Goal: Task Accomplishment & Management: Use online tool/utility

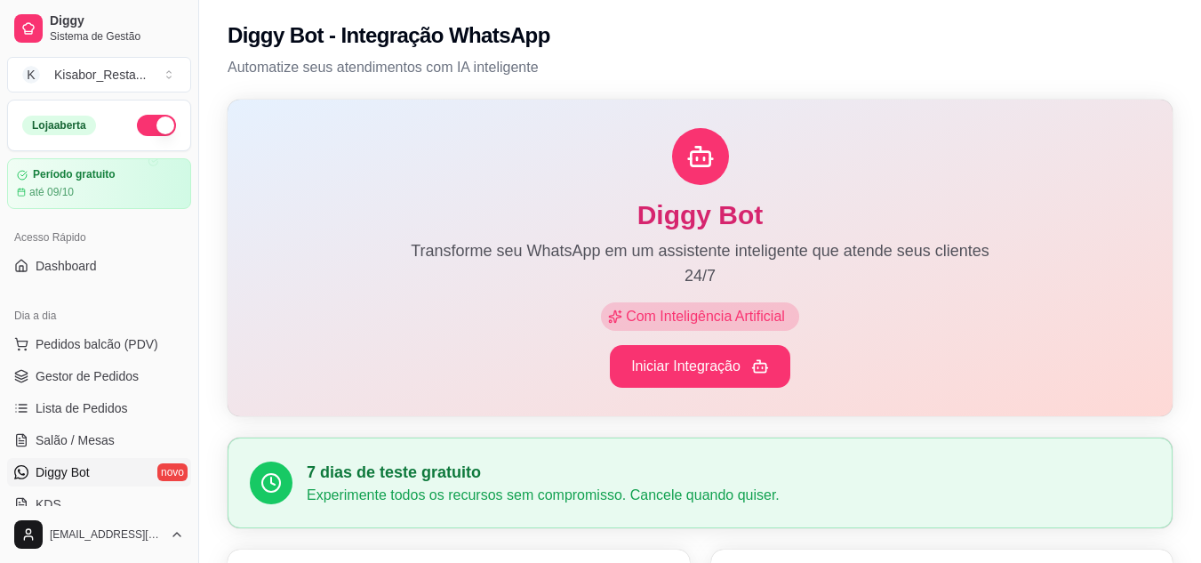
scroll to position [355, 0]
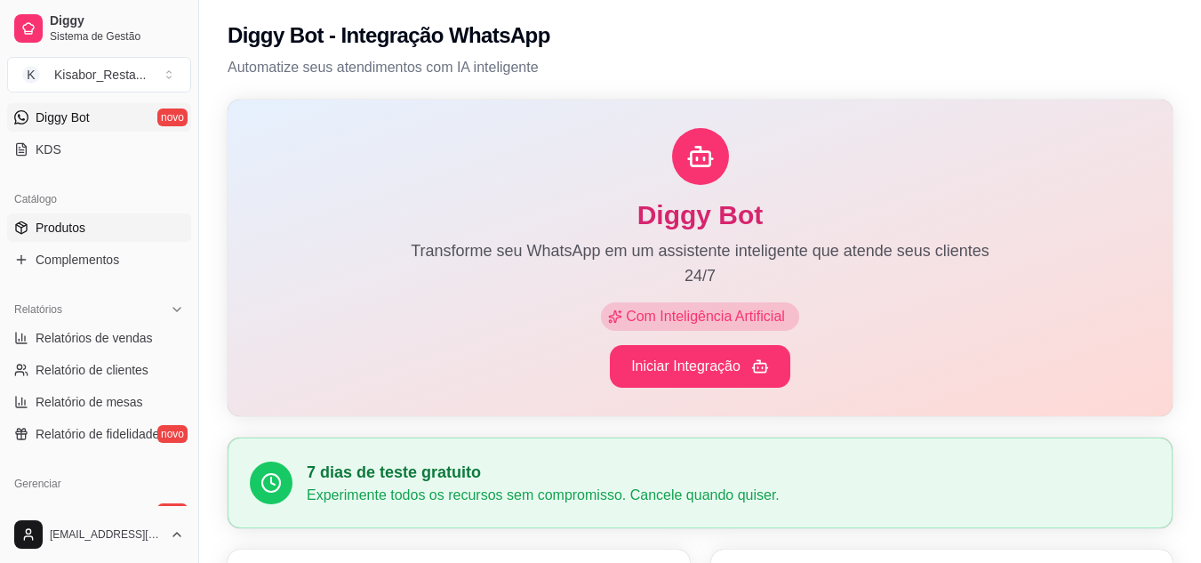
click at [53, 226] on span "Produtos" at bounding box center [61, 228] width 50 height 18
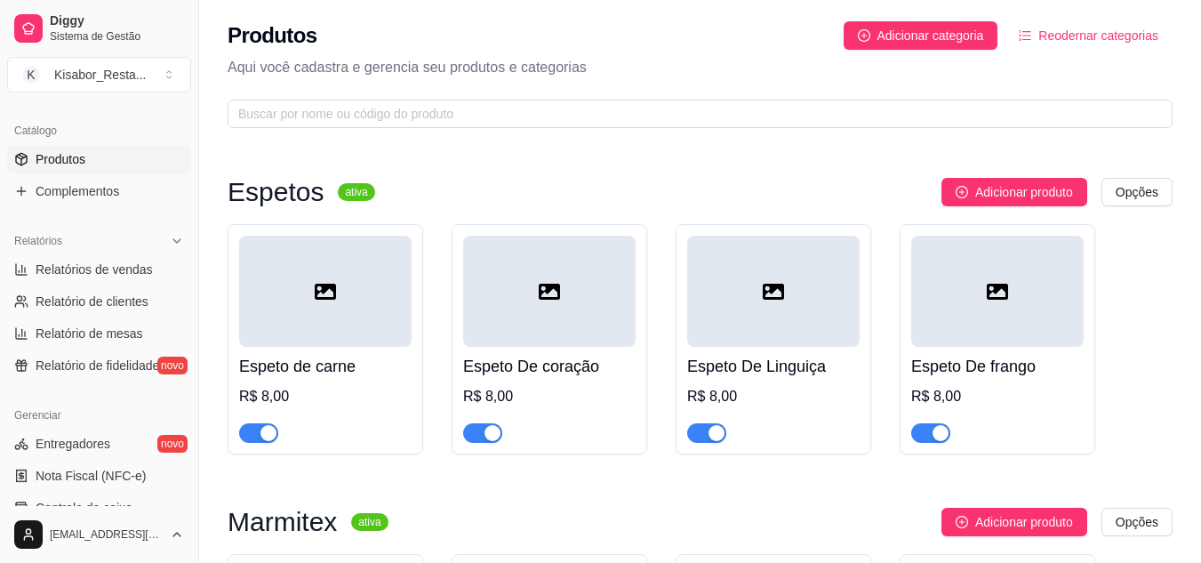
scroll to position [426, 0]
click at [548, 349] on div "Espeto De coração R$ 8,00" at bounding box center [549, 395] width 173 height 96
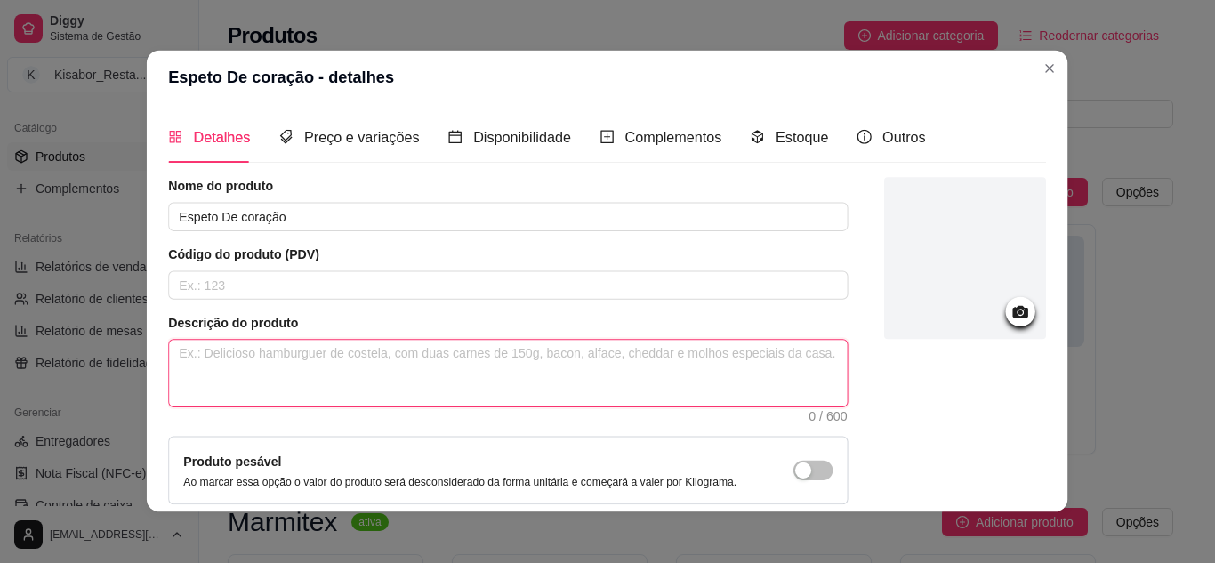
click at [548, 349] on textarea at bounding box center [509, 374] width 678 height 67
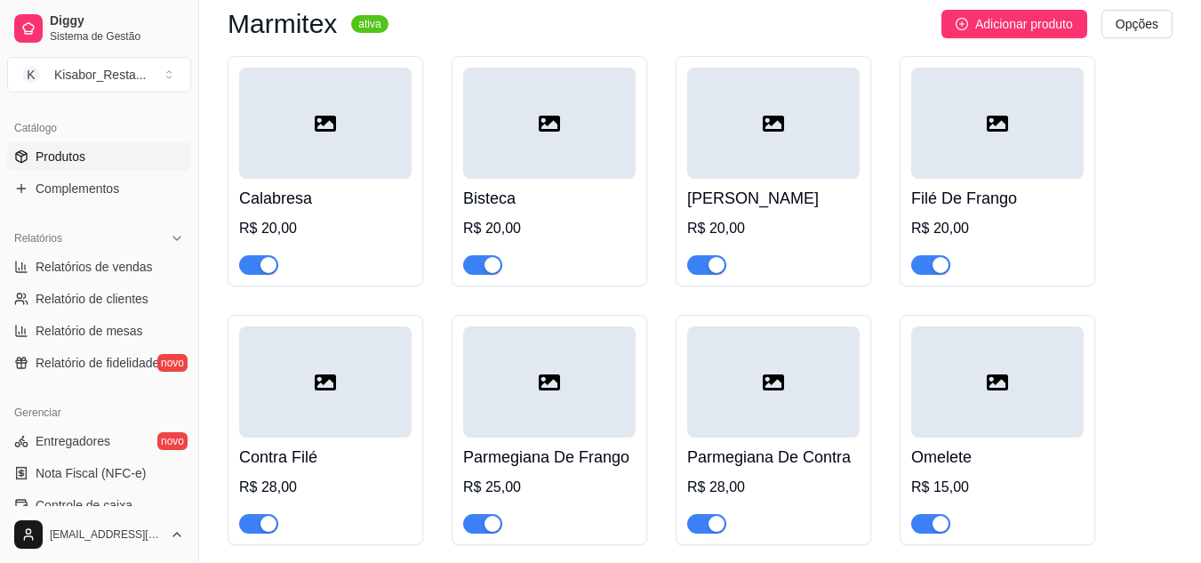
scroll to position [534, 0]
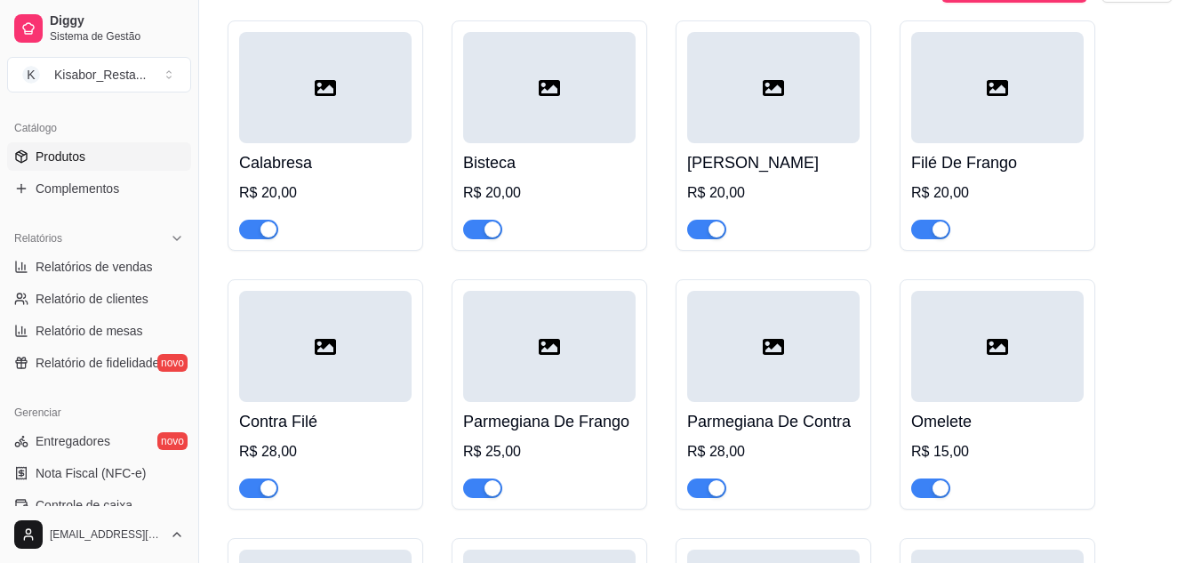
click at [646, 526] on div "Calabresa R$ 20,00 Bisteca R$ 20,00 [PERSON_NAME] Molho R$ 20,00 Filé De Frango…" at bounding box center [700, 523] width 945 height 1007
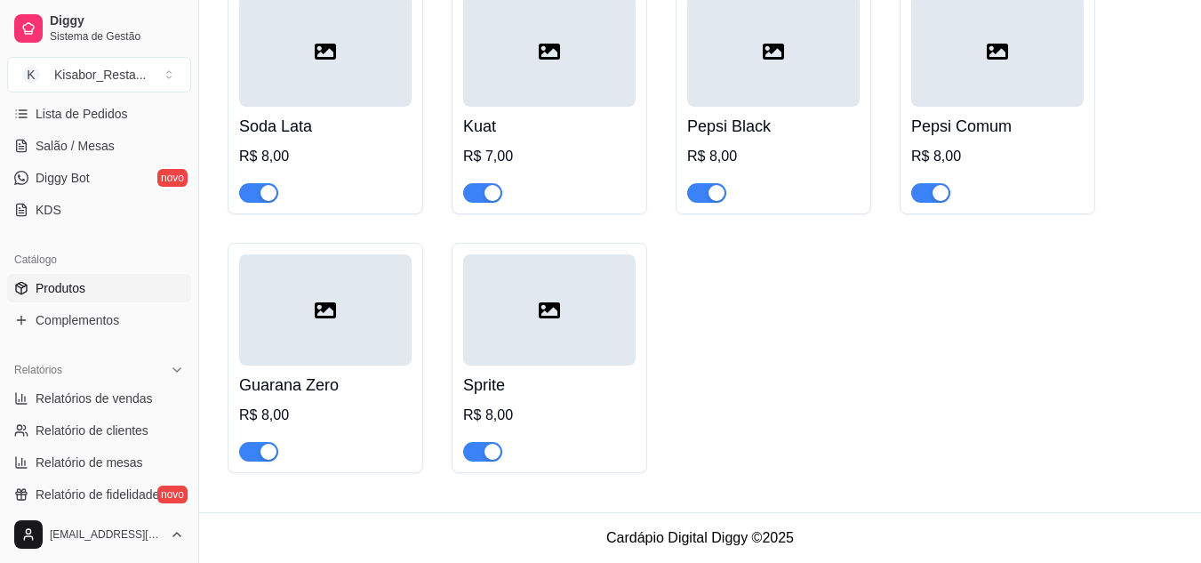
scroll to position [284, 0]
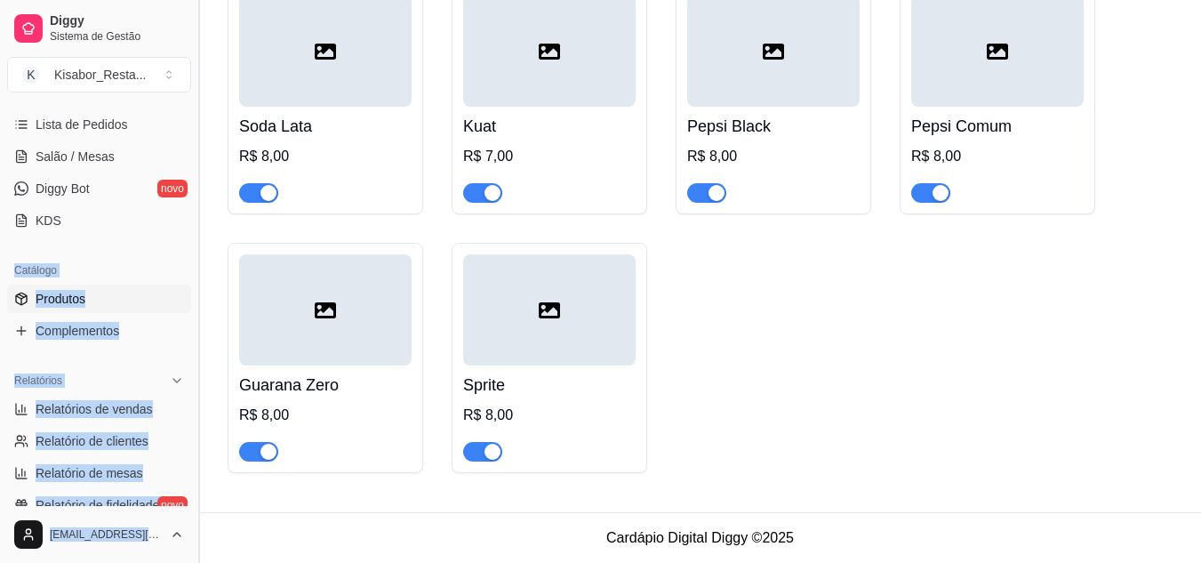
drag, startPoint x: 184, startPoint y: 227, endPoint x: 193, endPoint y: 211, distance: 18.3
click at [193, 210] on div "Diggy Sistema de Gestão K Kisabor_Resta ... Loja aberta Período gratuito até 09…" at bounding box center [99, 281] width 198 height 563
click at [194, 216] on button "Toggle Sidebar" at bounding box center [198, 281] width 14 height 563
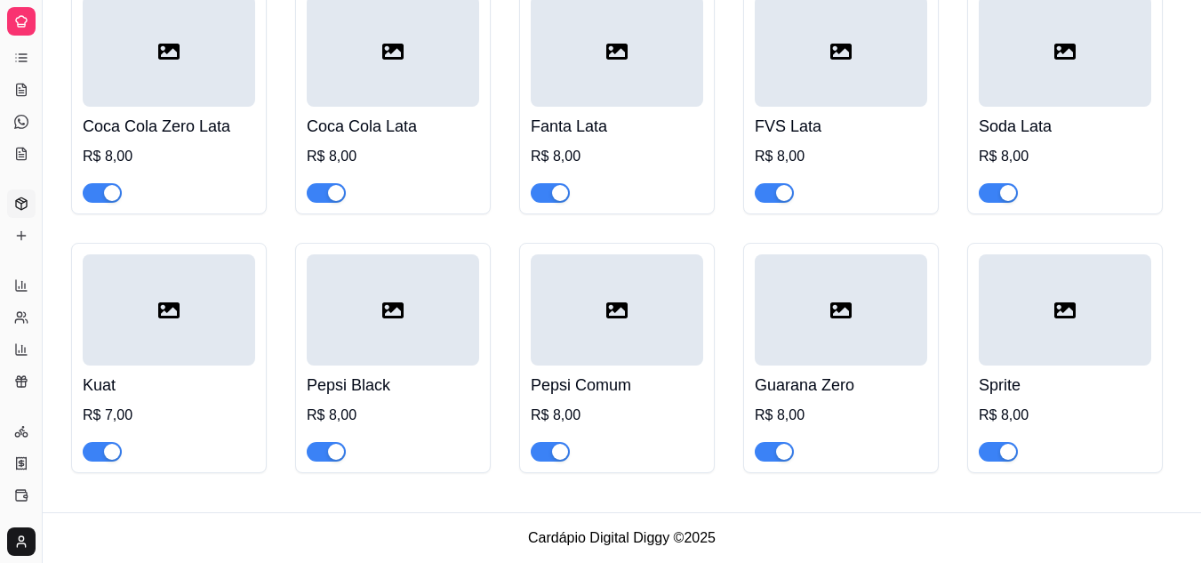
scroll to position [2792, 0]
click at [41, 229] on button "Toggle Sidebar" at bounding box center [42, 281] width 14 height 563
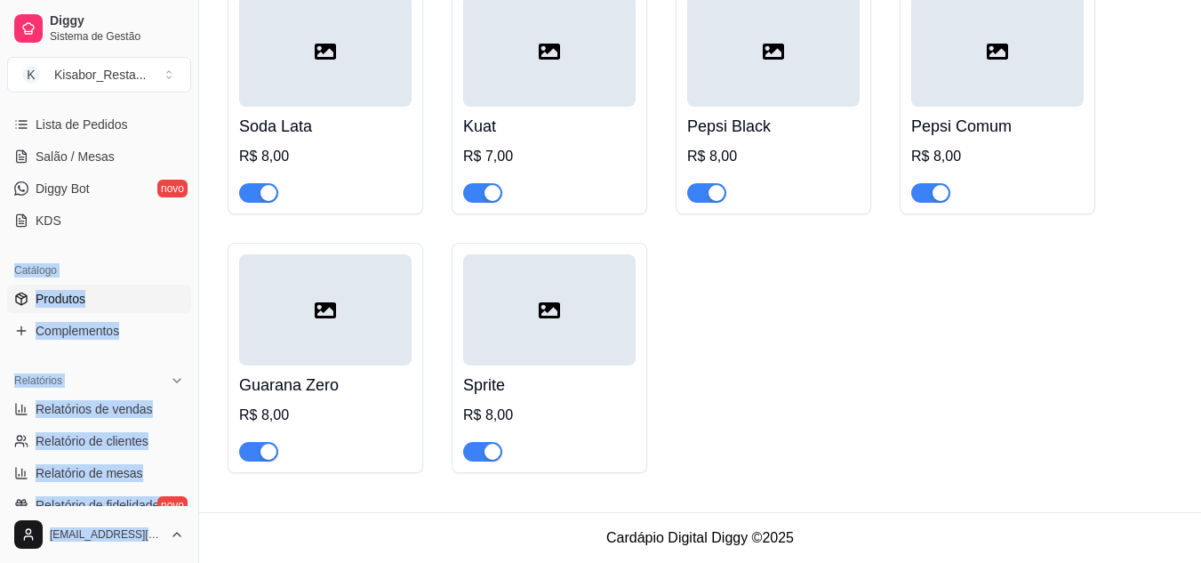
scroll to position [293, 0]
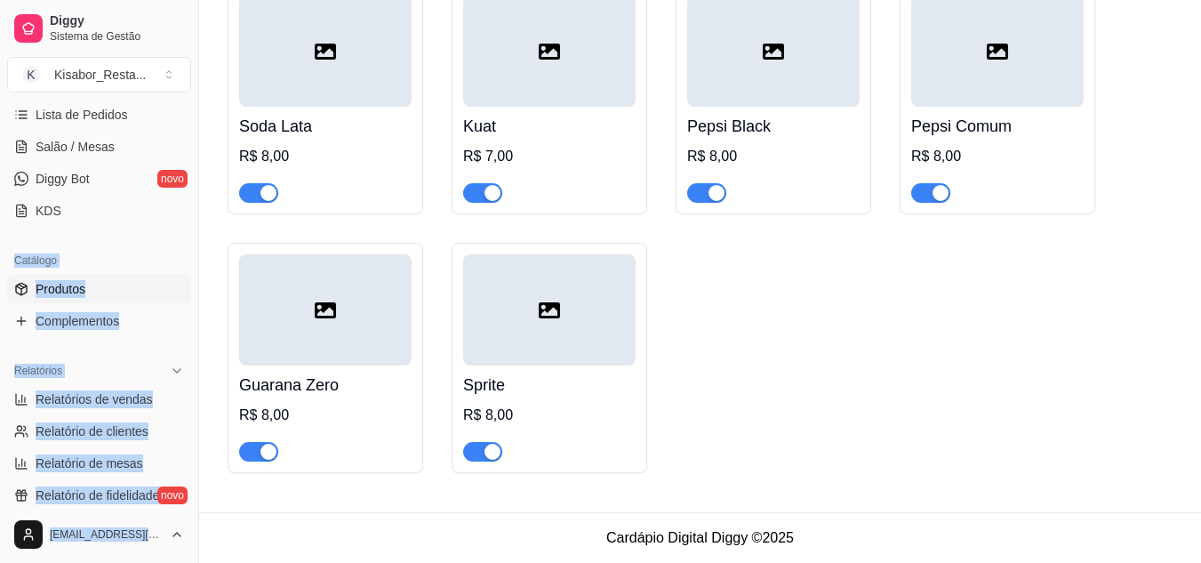
click at [113, 248] on div "Catálogo" at bounding box center [99, 260] width 184 height 28
click at [135, 248] on div "Catálogo" at bounding box center [99, 260] width 184 height 28
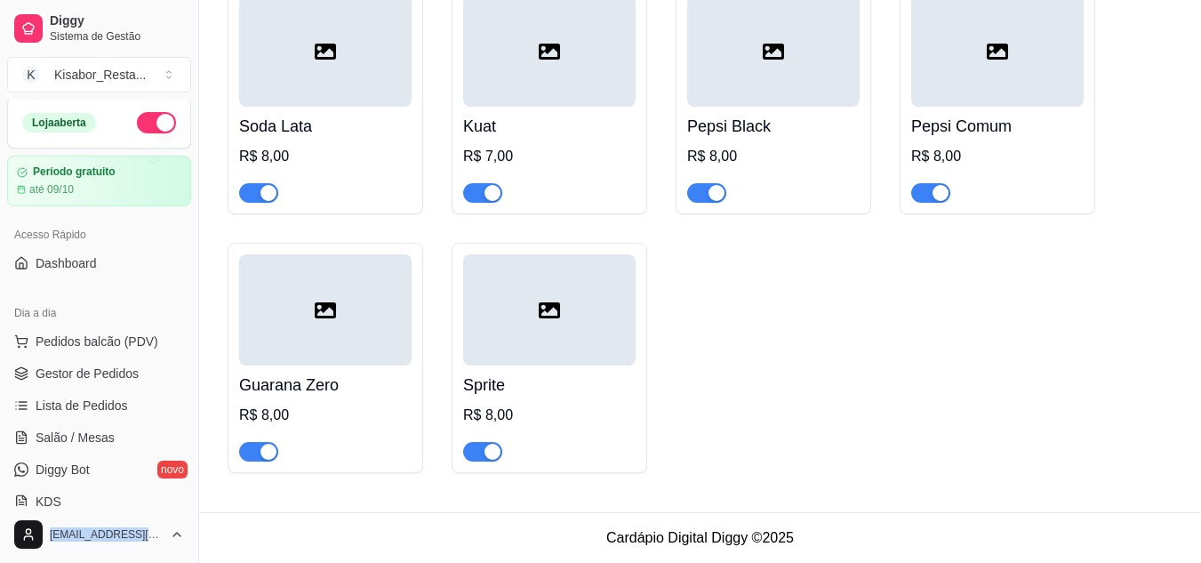
scroll to position [0, 0]
click at [137, 271] on link "Dashboard" at bounding box center [99, 266] width 184 height 28
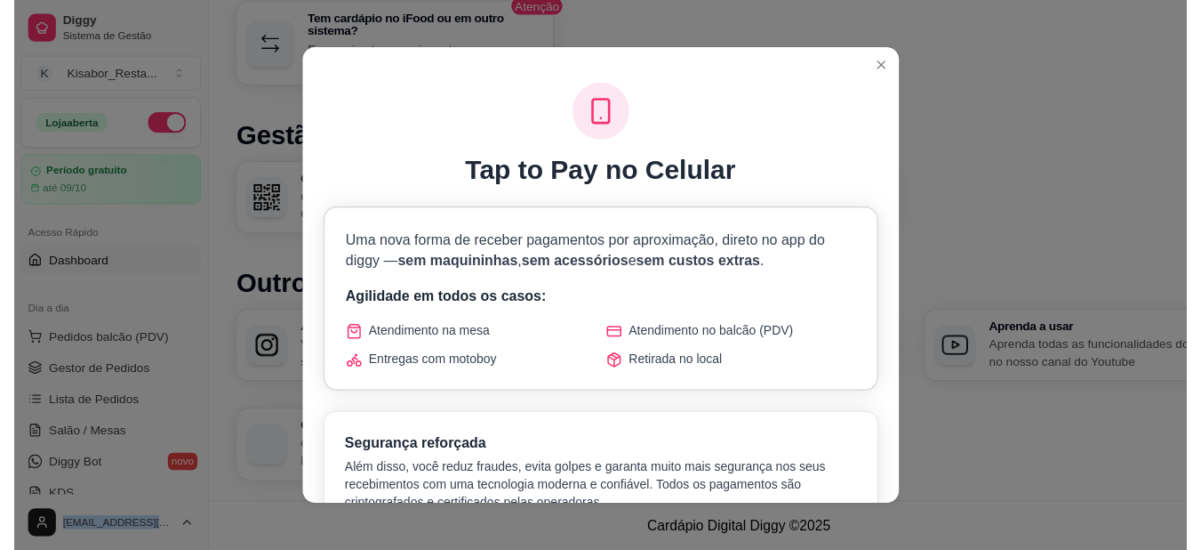
scroll to position [824, 0]
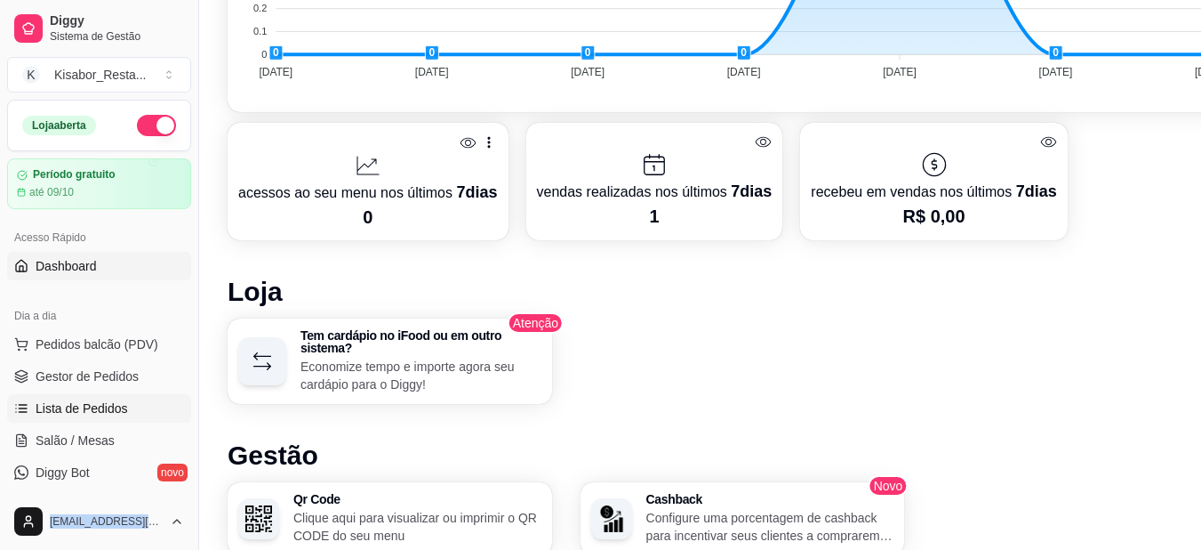
click at [129, 406] on link "Lista de Pedidos" at bounding box center [99, 408] width 184 height 28
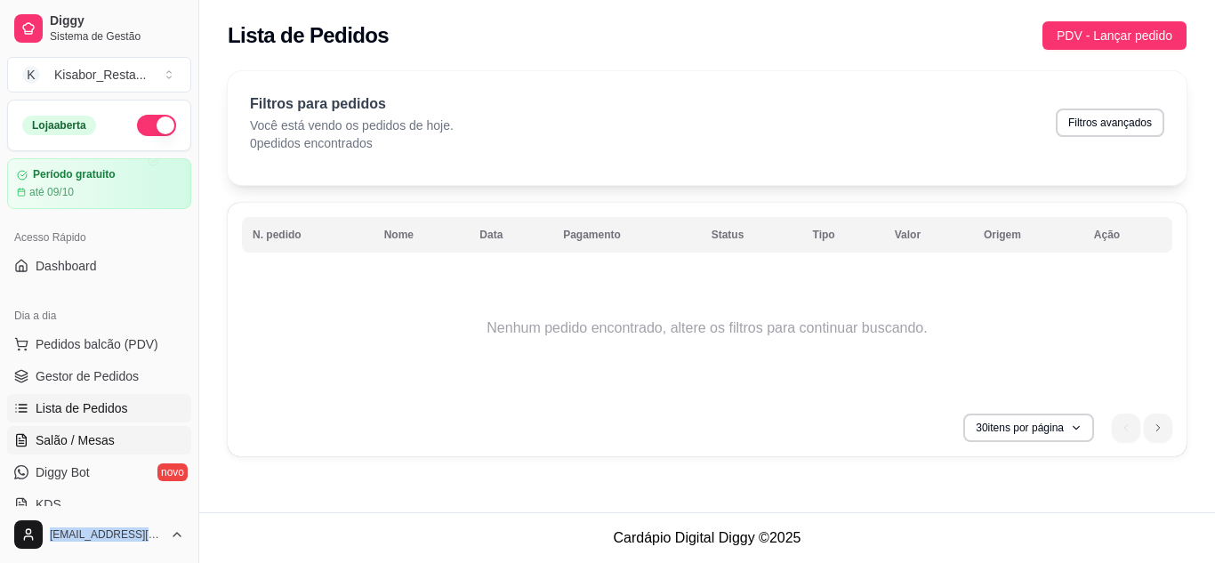
click at [94, 440] on span "Salão / Mesas" at bounding box center [75, 440] width 79 height 18
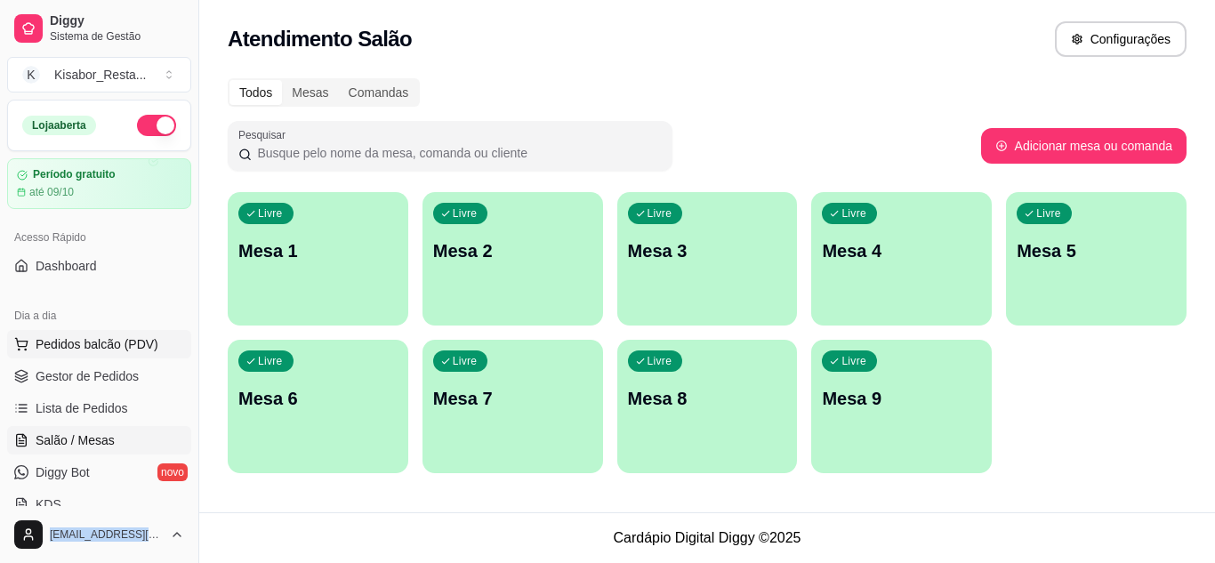
click at [98, 339] on span "Pedidos balcão (PDV)" at bounding box center [97, 344] width 123 height 18
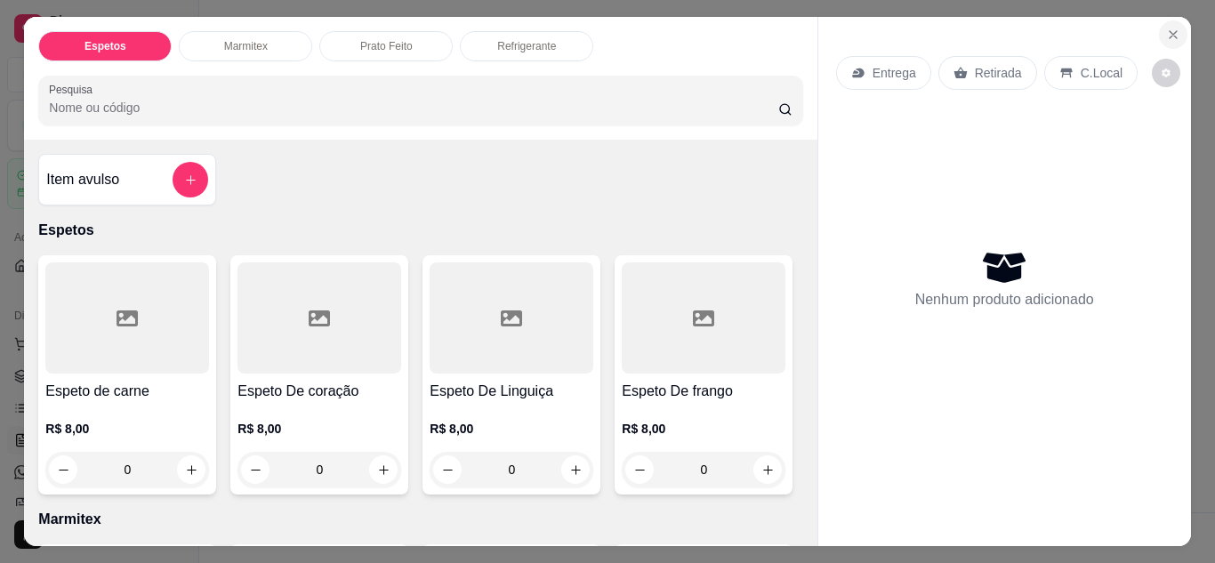
click at [1159, 33] on button "Close" at bounding box center [1173, 34] width 28 height 28
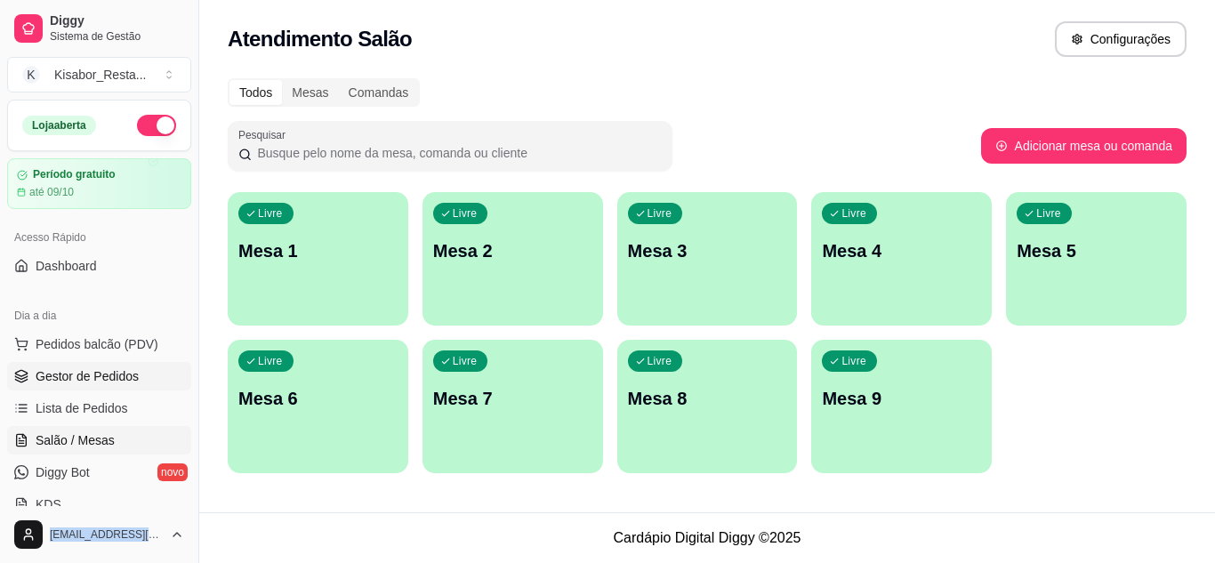
click at [101, 380] on span "Gestor de Pedidos" at bounding box center [87, 376] width 103 height 18
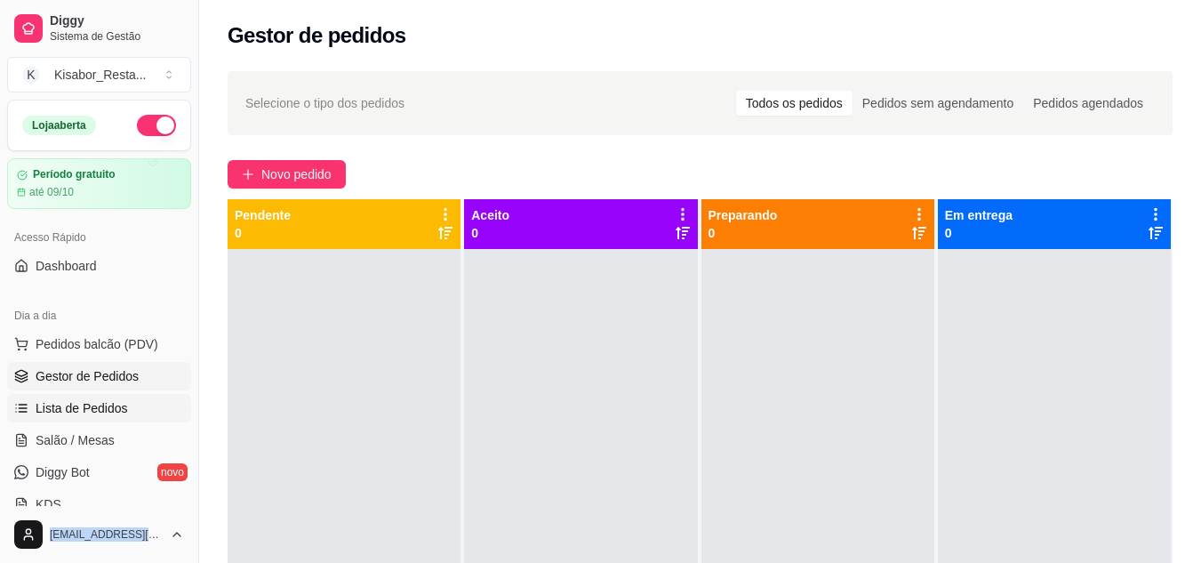
click at [103, 408] on span "Lista de Pedidos" at bounding box center [82, 408] width 92 height 18
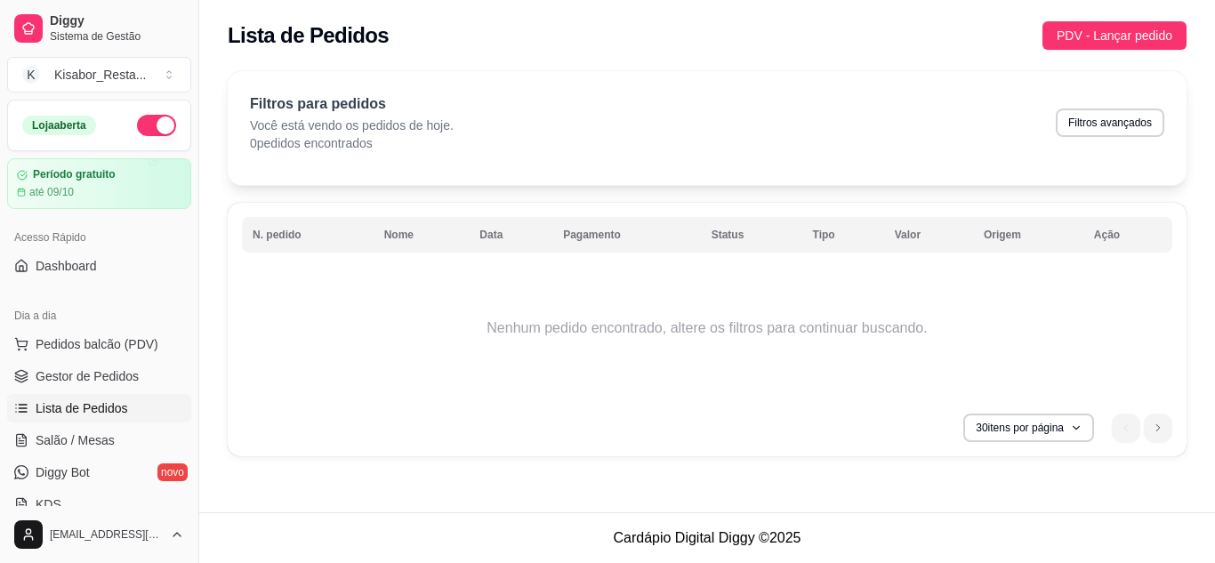
click at [234, 469] on div "Filtros para pedidos Você está vendo os pedidos de hoje. 0 pedidos encontrados …" at bounding box center [707, 268] width 1016 height 417
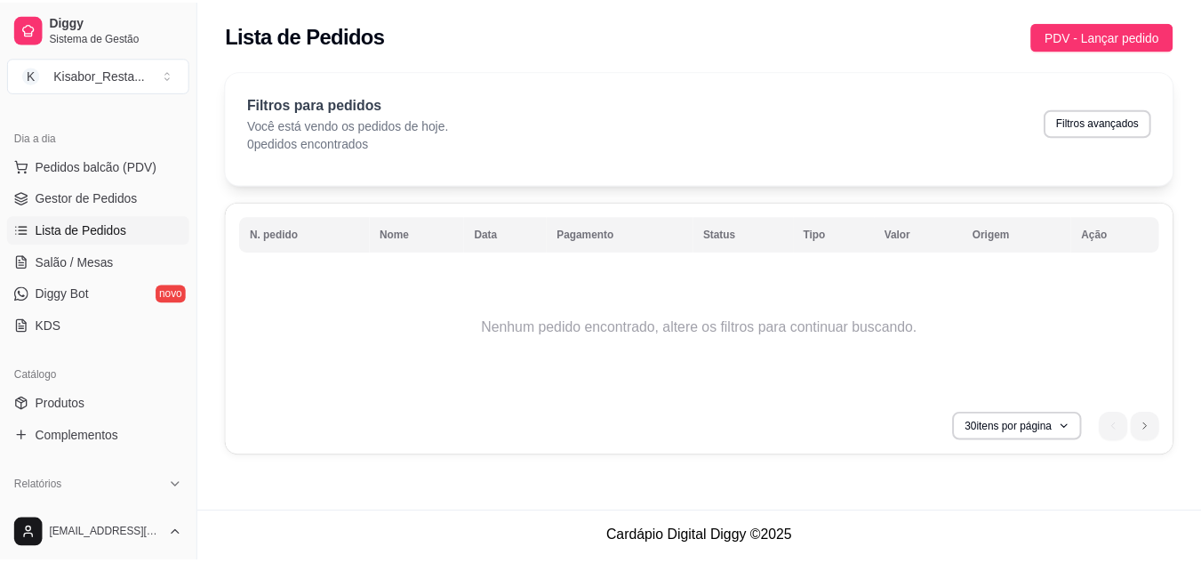
scroll to position [237, 0]
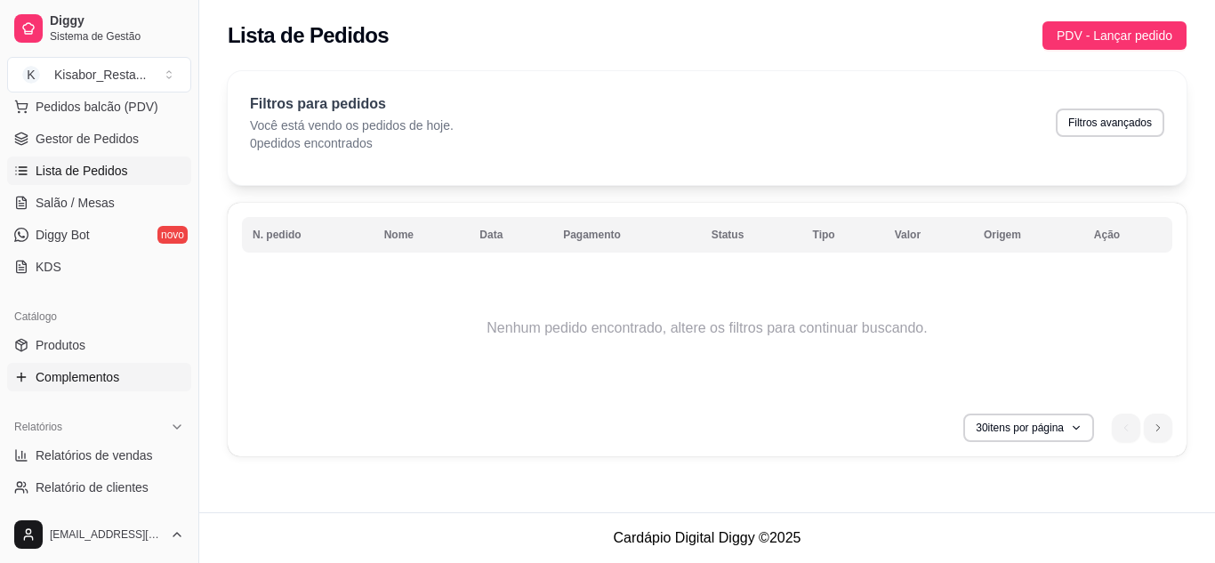
click at [116, 389] on link "Complementos" at bounding box center [99, 377] width 184 height 28
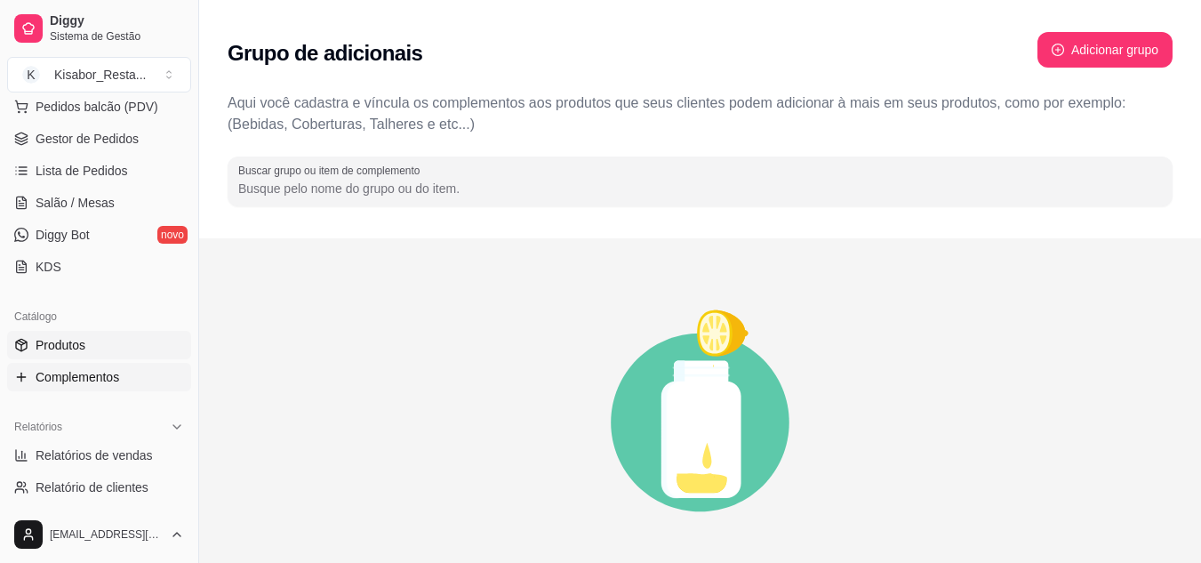
click at [92, 344] on link "Produtos" at bounding box center [99, 345] width 184 height 28
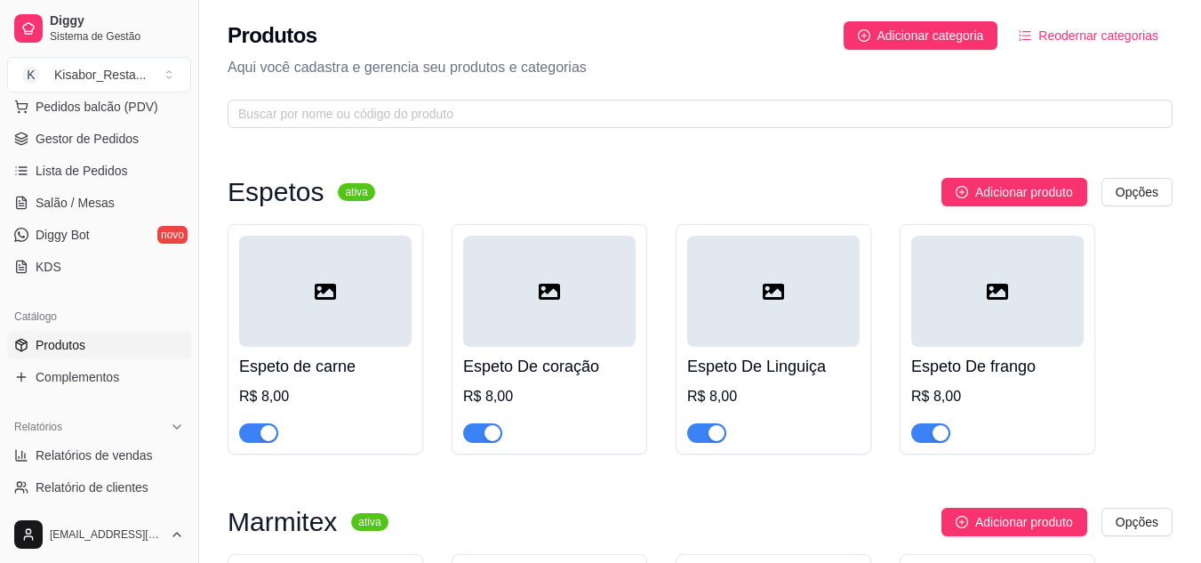
scroll to position [273, 0]
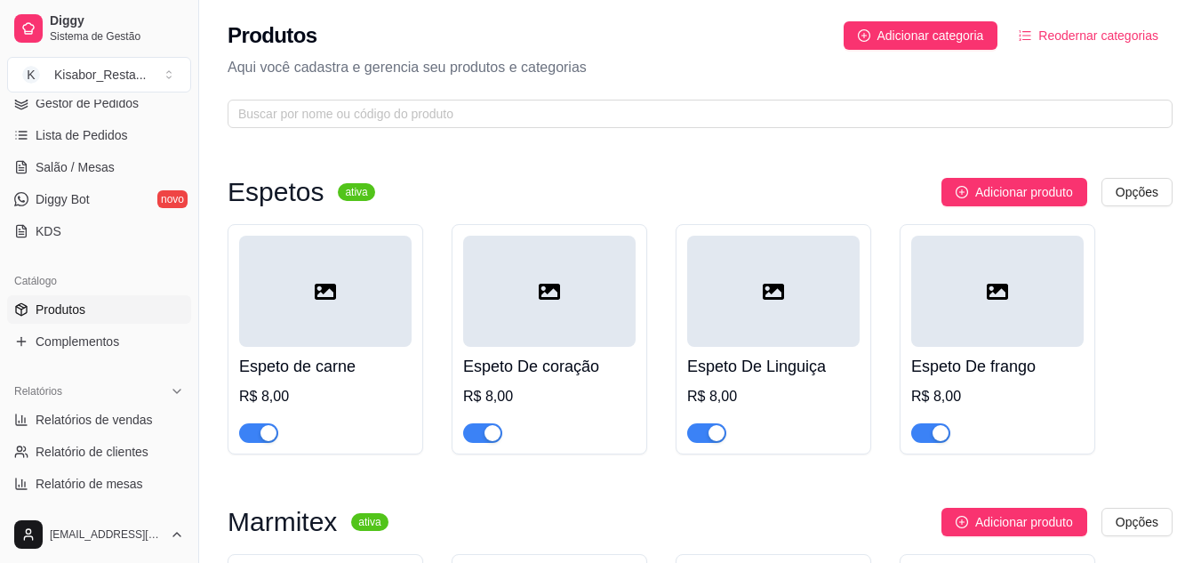
click at [462, 190] on div "Adicionar produto Opções" at bounding box center [781, 192] width 783 height 28
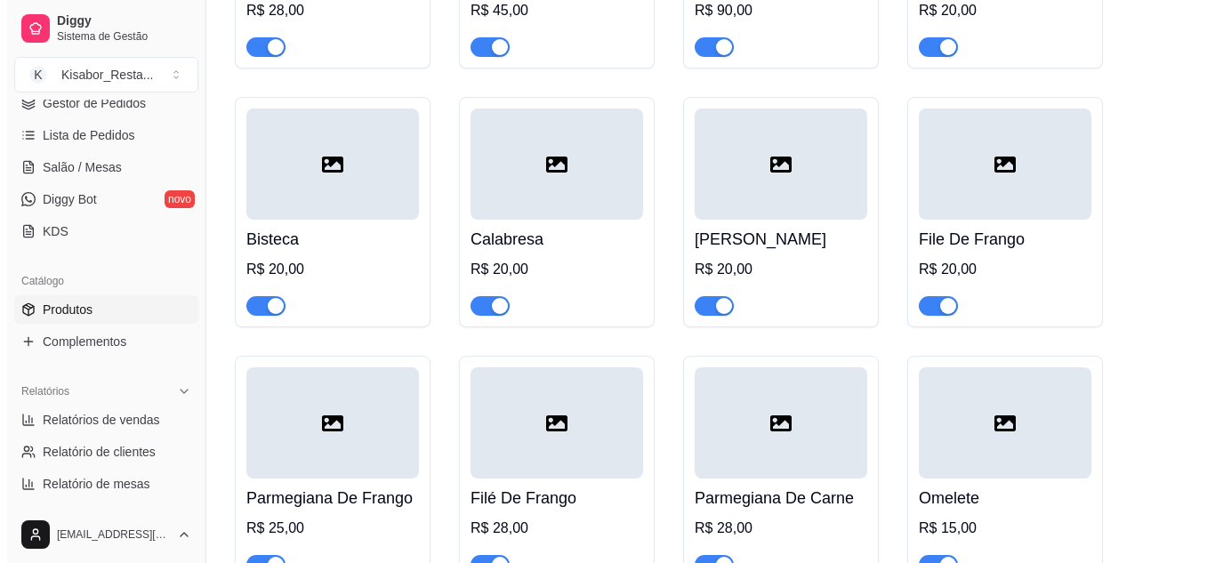
scroll to position [1850, 0]
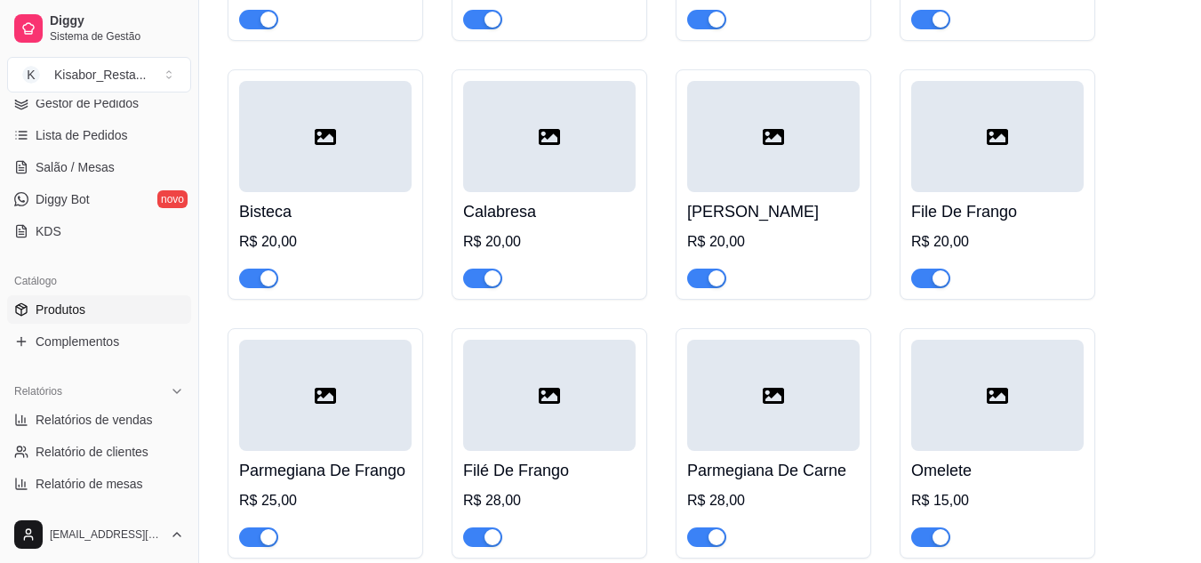
click at [839, 422] on div at bounding box center [773, 395] width 173 height 111
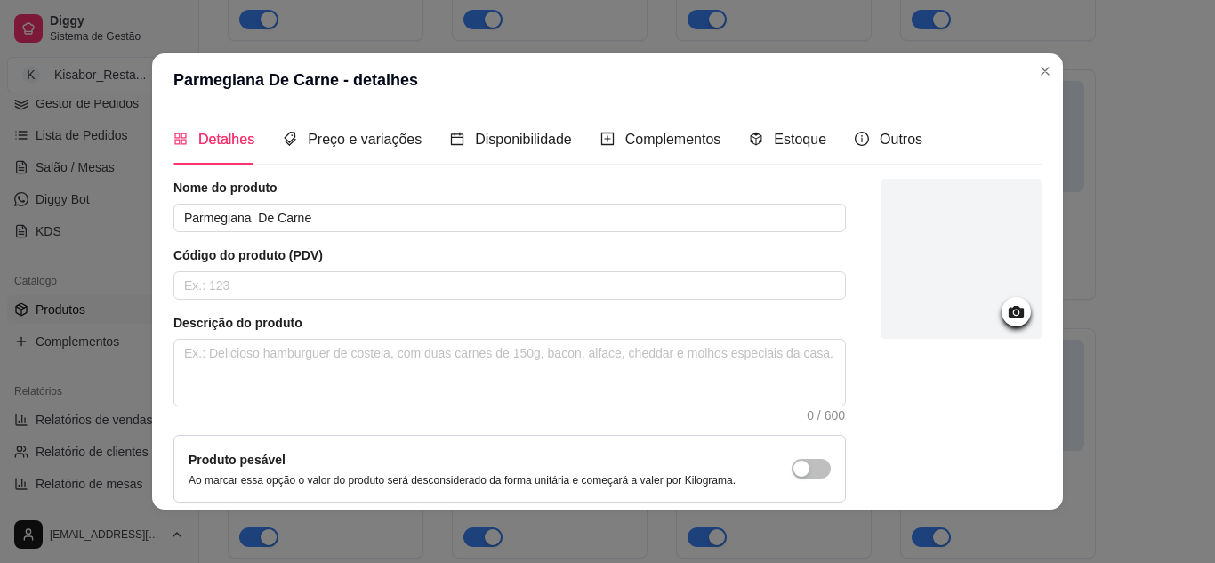
click at [845, 418] on div "Nome do produto Parmegiana De Carne Código do produto (PDV) Descrição do produt…" at bounding box center [607, 382] width 868 height 406
